Goal: Task Accomplishment & Management: Manage account settings

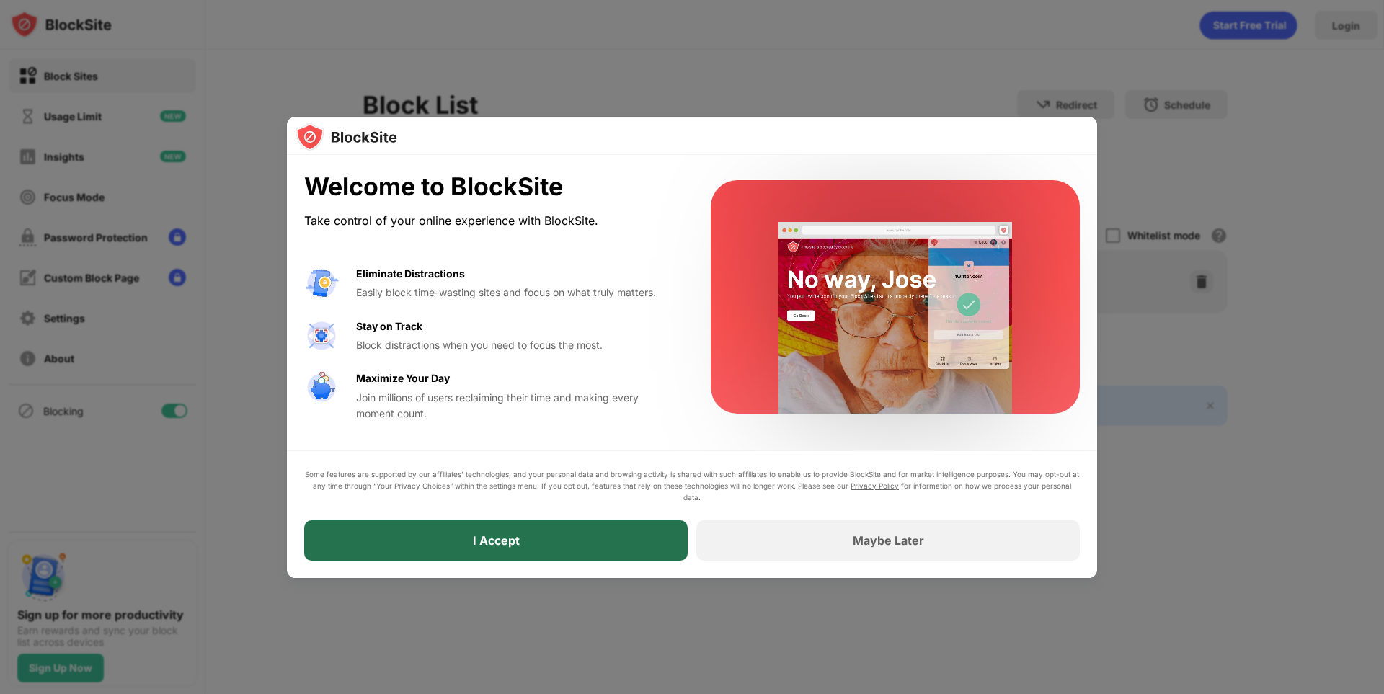
click at [580, 540] on div "I Accept" at bounding box center [495, 540] width 383 height 40
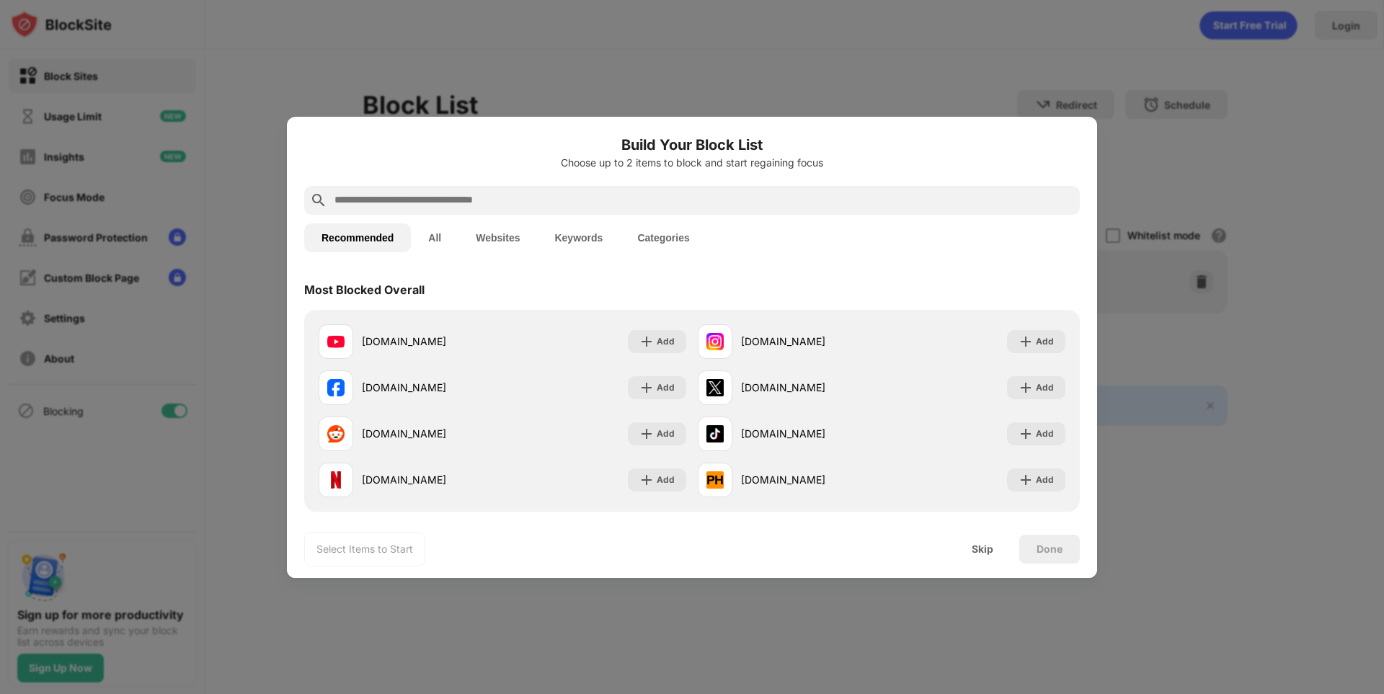
click at [416, 196] on input "text" at bounding box center [703, 200] width 741 height 17
drag, startPoint x: 364, startPoint y: 196, endPoint x: 336, endPoint y: 164, distance: 42.4
click at [364, 196] on input "text" at bounding box center [703, 200] width 741 height 17
click at [1036, 476] on div "Add" at bounding box center [1045, 480] width 18 height 14
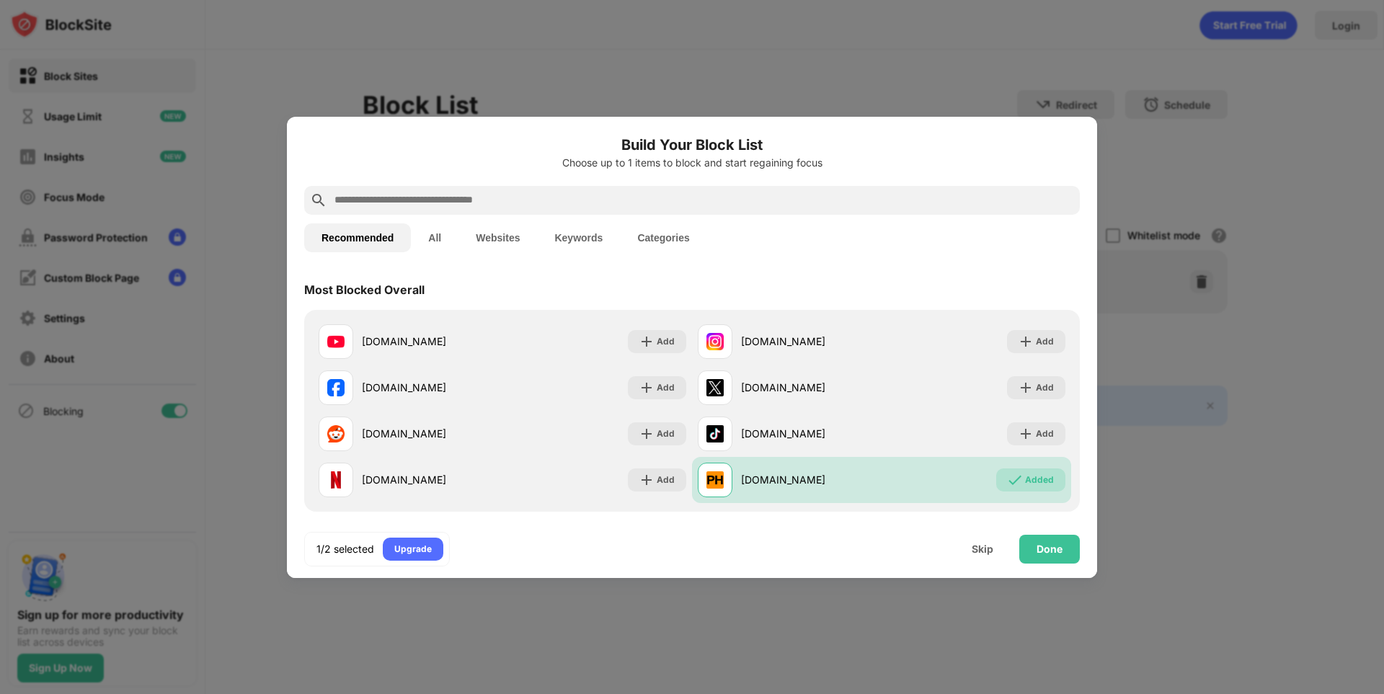
click at [427, 198] on input "text" at bounding box center [703, 200] width 741 height 17
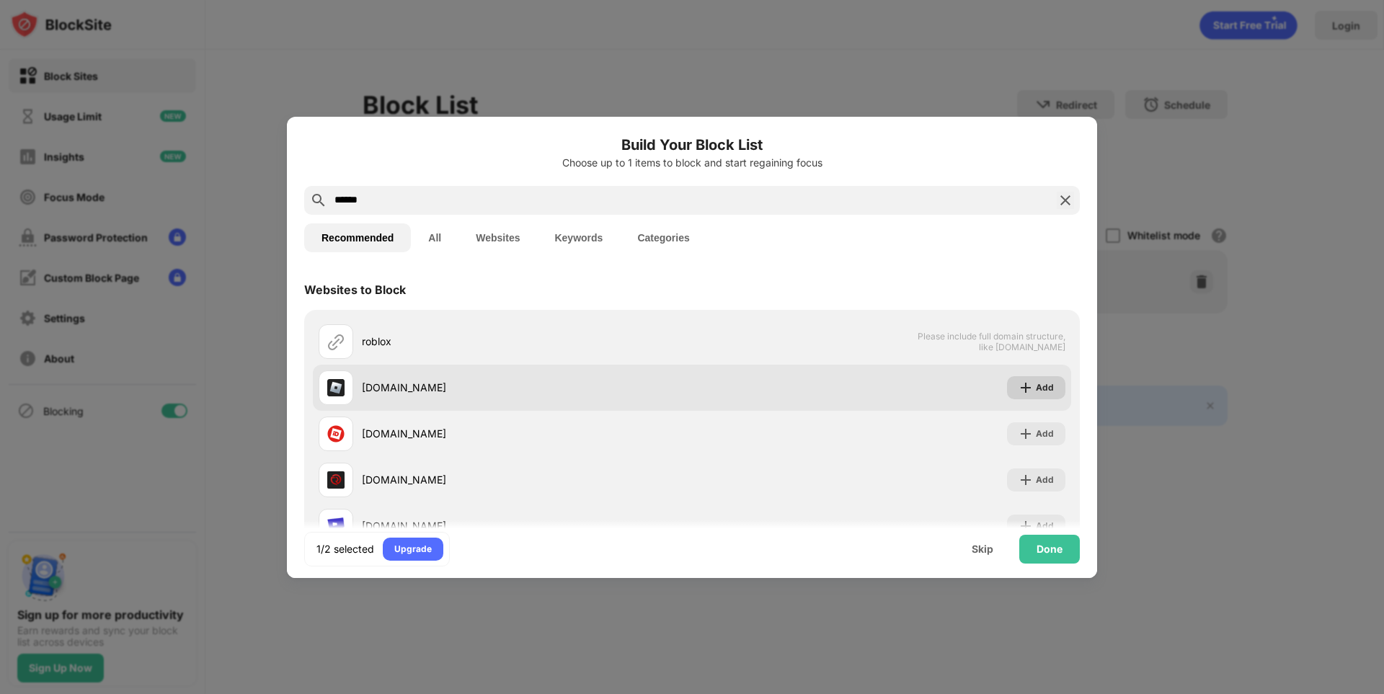
type input "******"
click at [1038, 383] on div "Add" at bounding box center [1045, 388] width 18 height 14
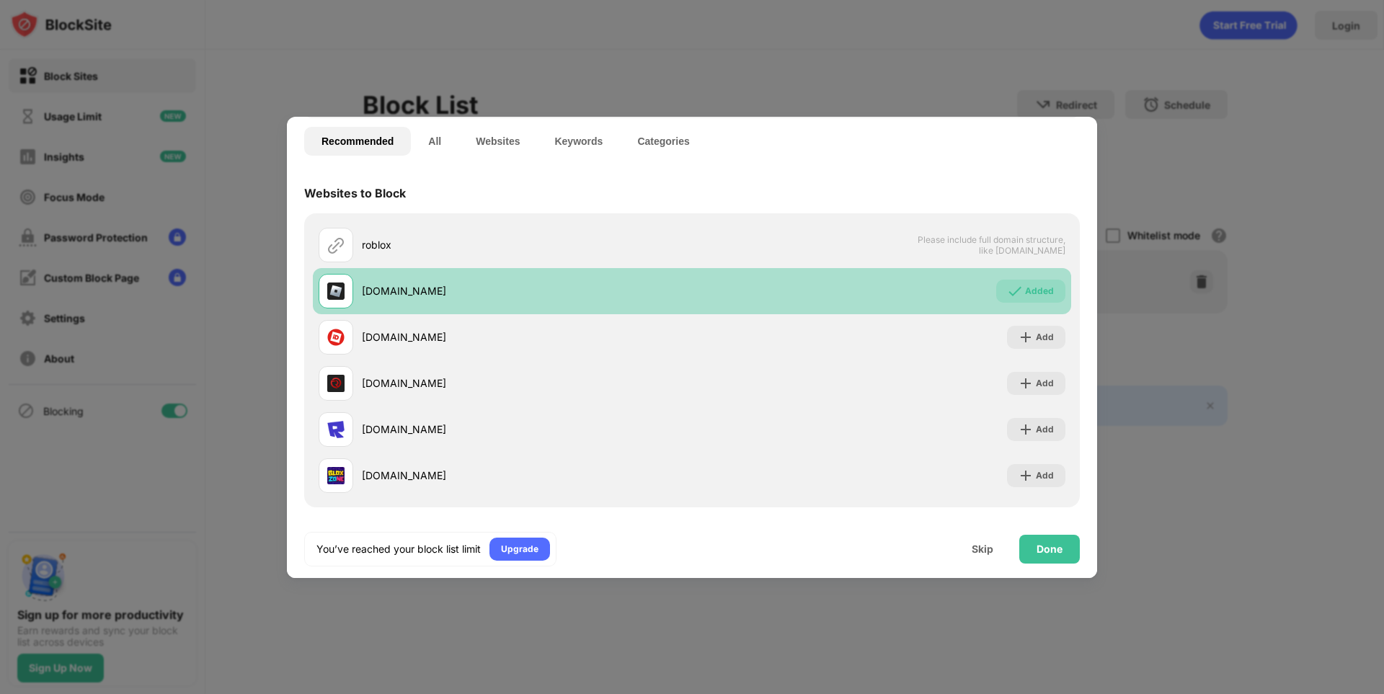
scroll to position [98, 0]
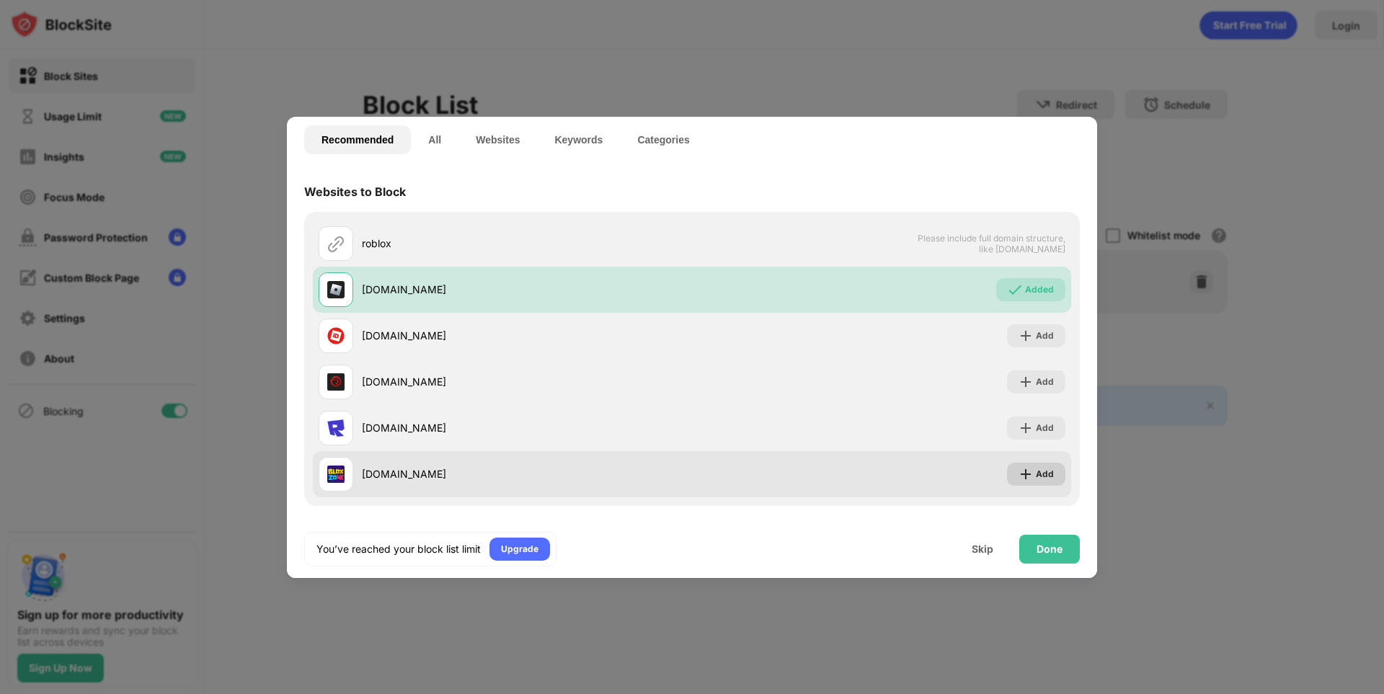
click at [1019, 474] on img at bounding box center [1026, 474] width 14 height 14
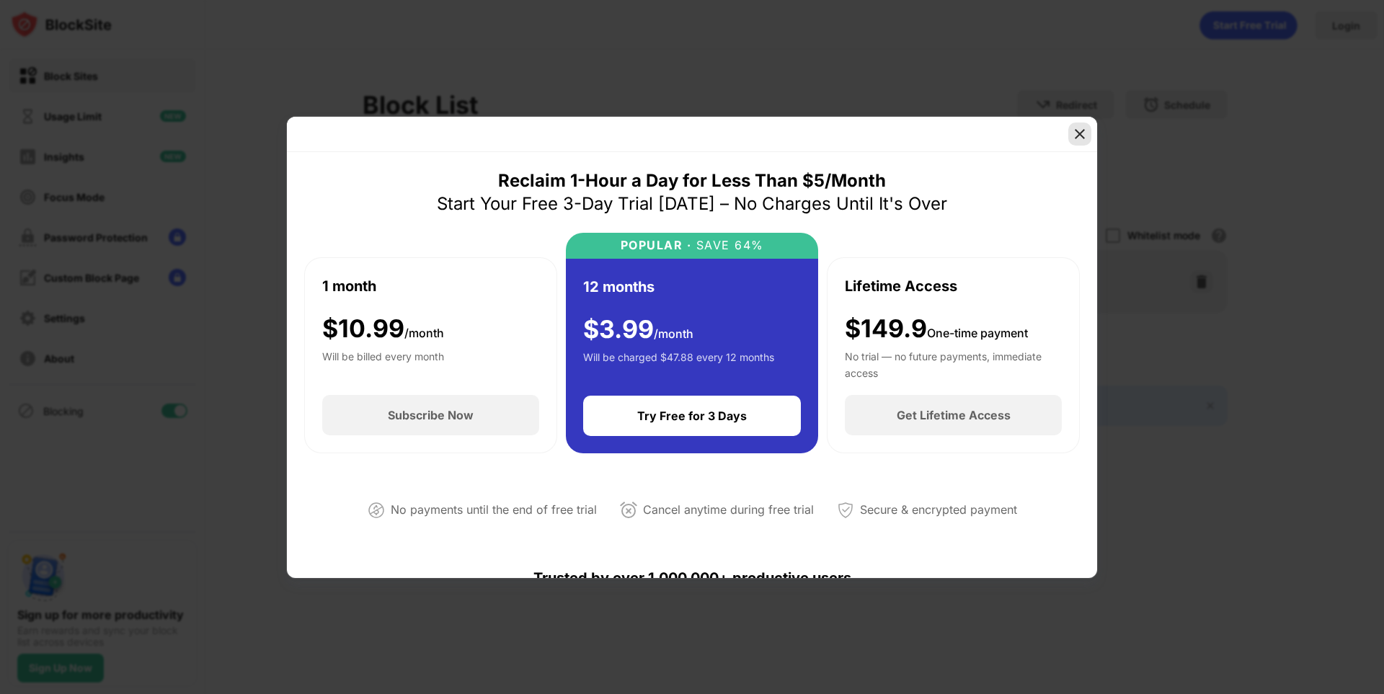
click at [1083, 135] on img at bounding box center [1080, 134] width 14 height 14
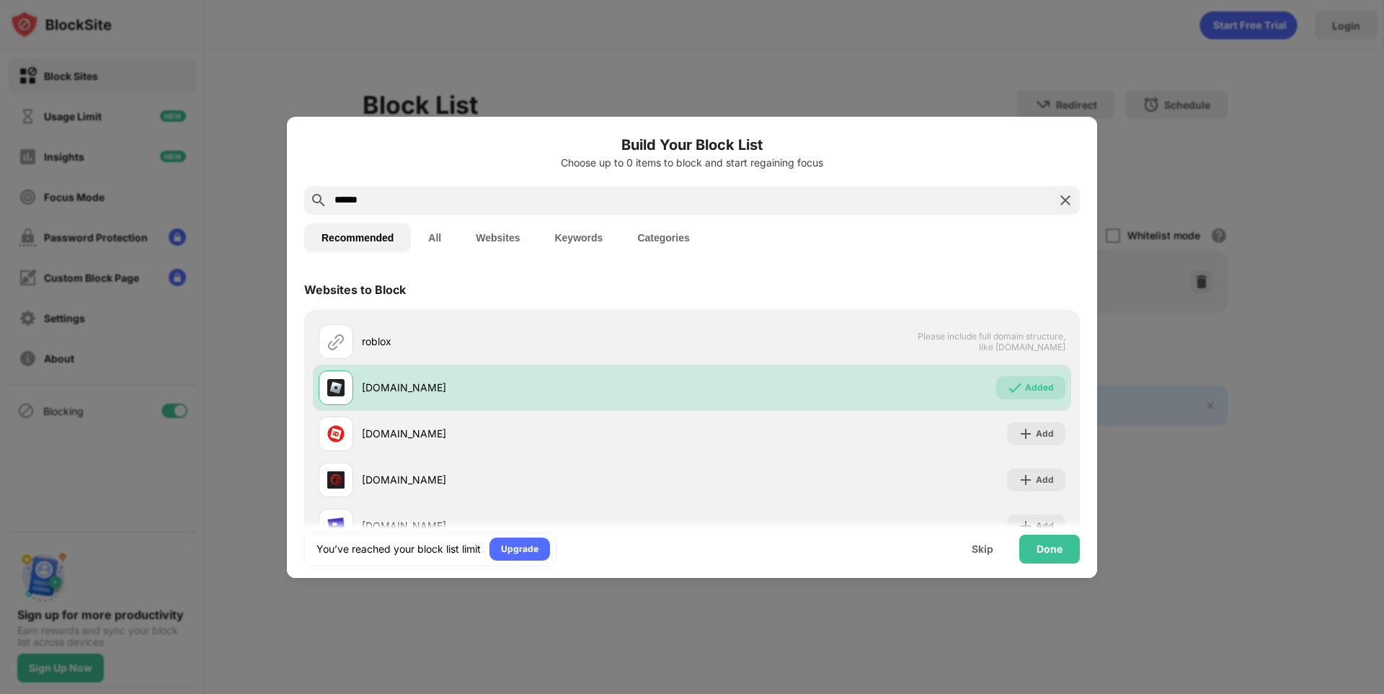
click at [417, 200] on input "******" at bounding box center [692, 200] width 718 height 17
drag, startPoint x: 422, startPoint y: 200, endPoint x: 294, endPoint y: 218, distance: 128.9
click at [212, 693] on div "Build Your Block List Choose up to 0 items to block and start regaining focus *…" at bounding box center [692, 694] width 1384 height 0
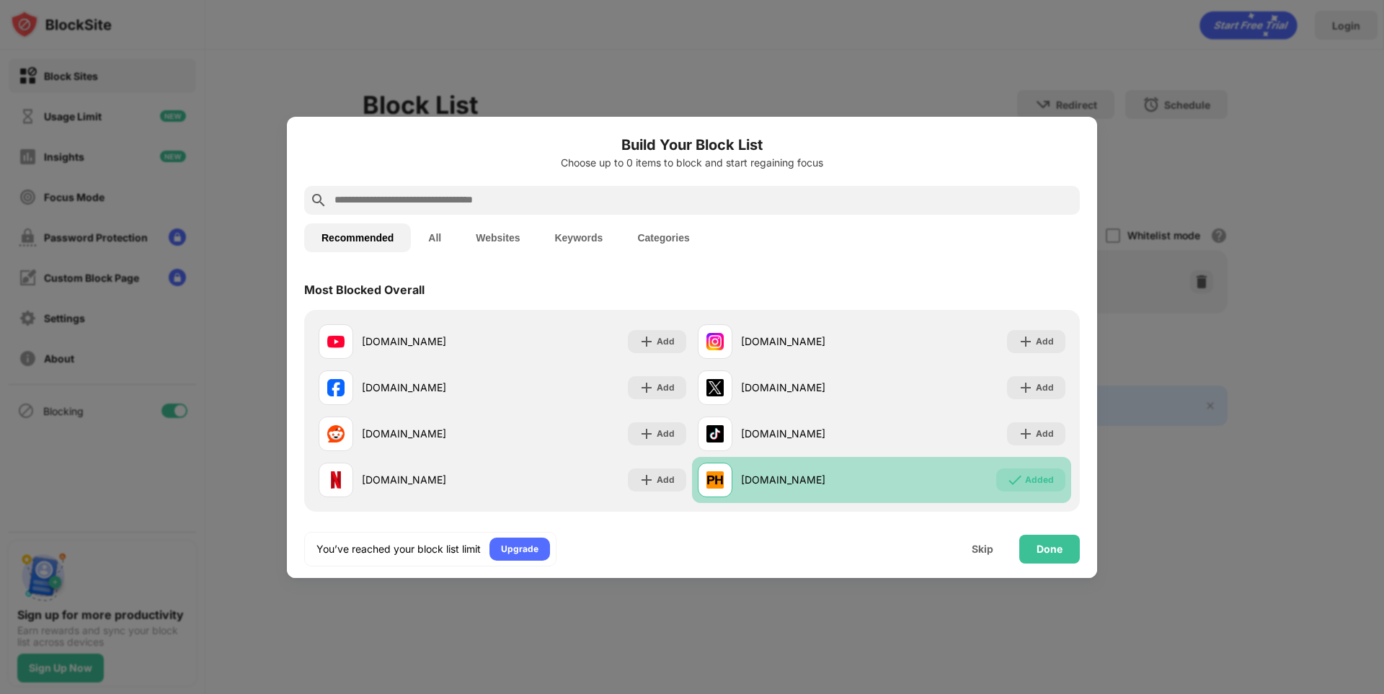
click at [1030, 479] on div "Added" at bounding box center [1039, 480] width 29 height 14
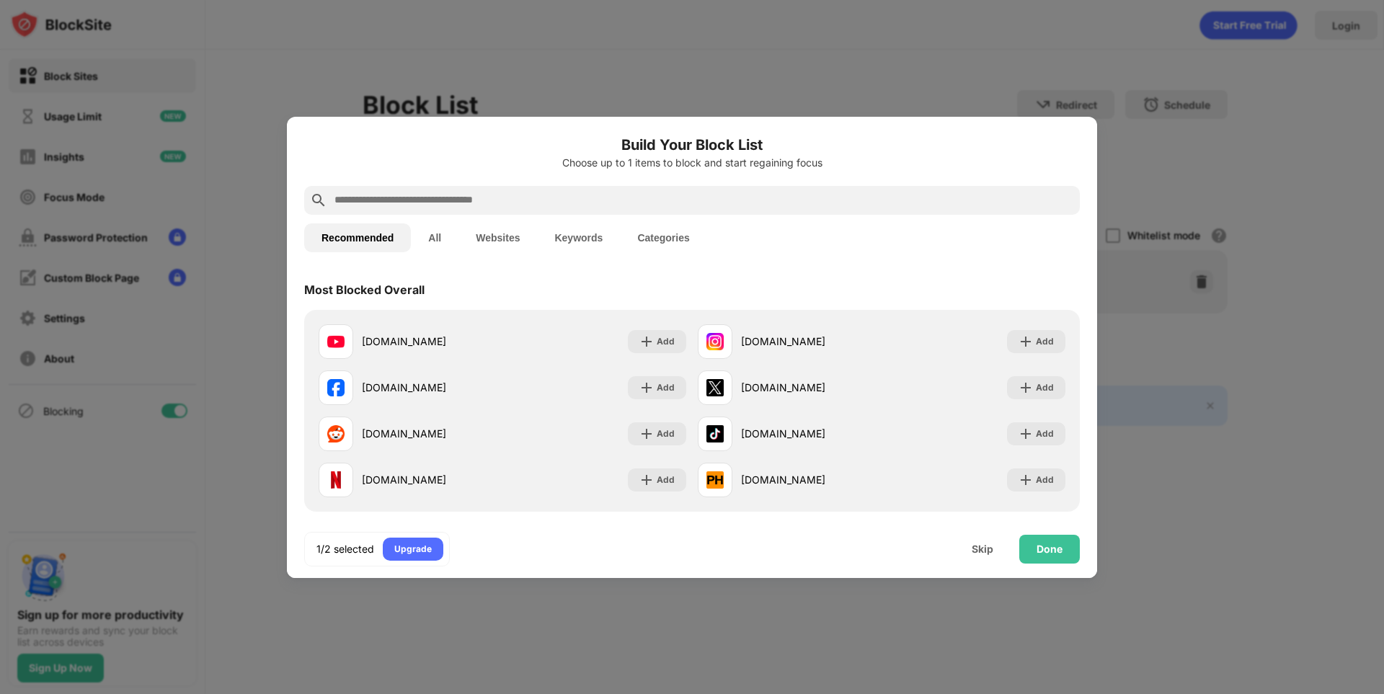
click at [368, 189] on div at bounding box center [692, 200] width 776 height 29
click at [369, 193] on input "text" at bounding box center [703, 200] width 741 height 17
click at [983, 559] on div "Skip" at bounding box center [982, 549] width 56 height 29
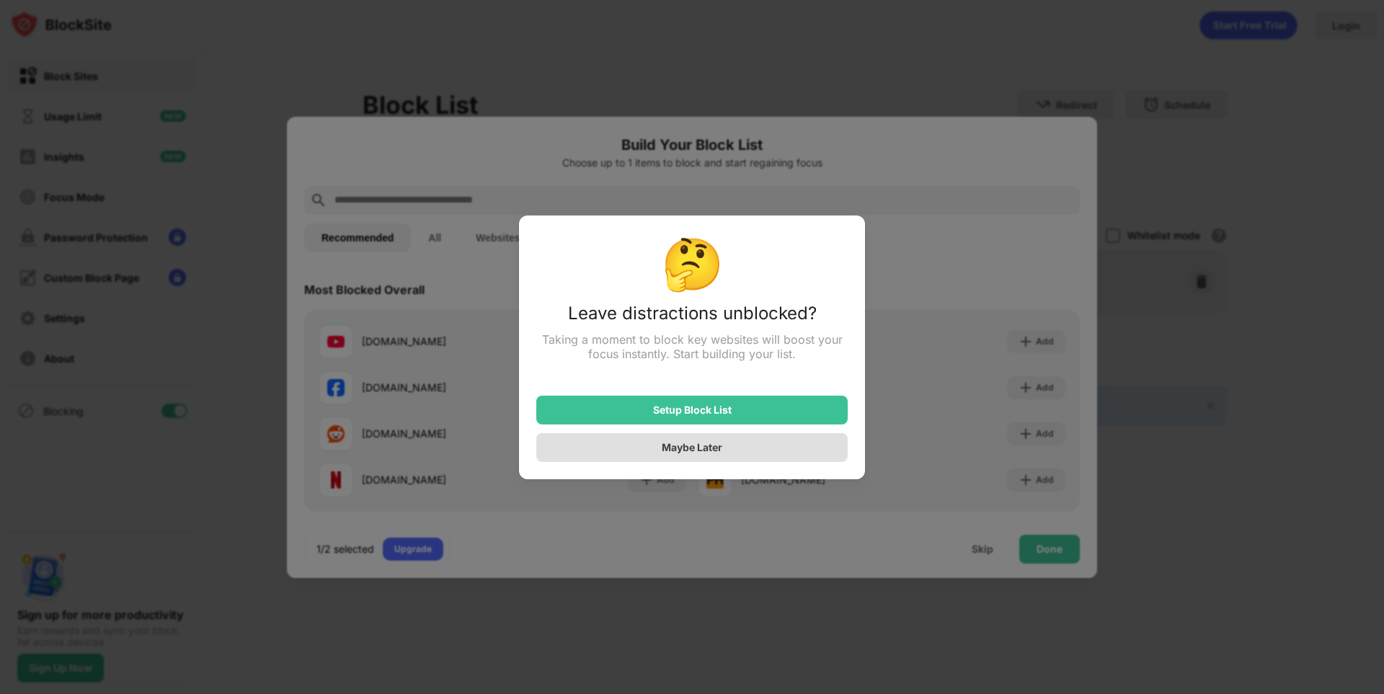
click at [598, 451] on div "Maybe Later" at bounding box center [691, 447] width 311 height 29
